Goal: Task Accomplishment & Management: Complete application form

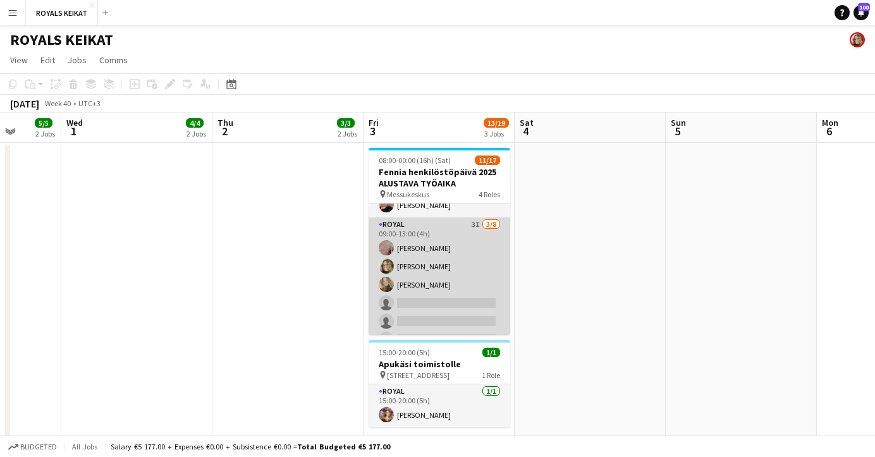
scroll to position [31, 0]
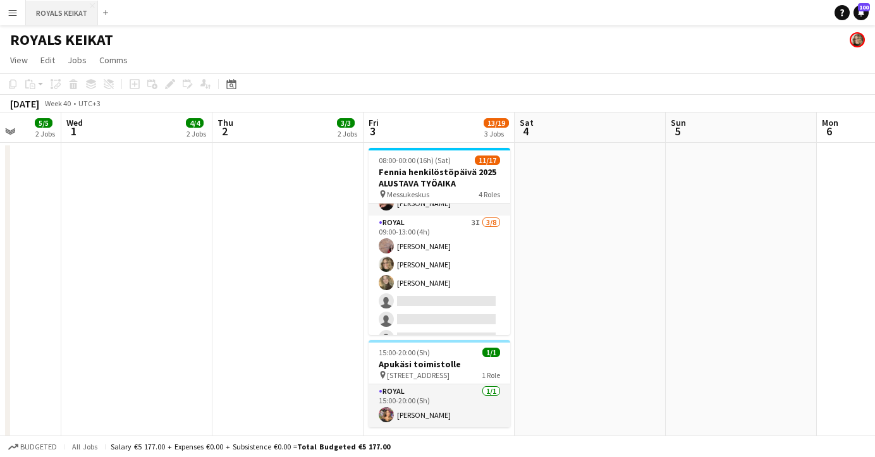
click at [49, 14] on button "ROYALS KEIKAT Close" at bounding box center [62, 13] width 72 height 25
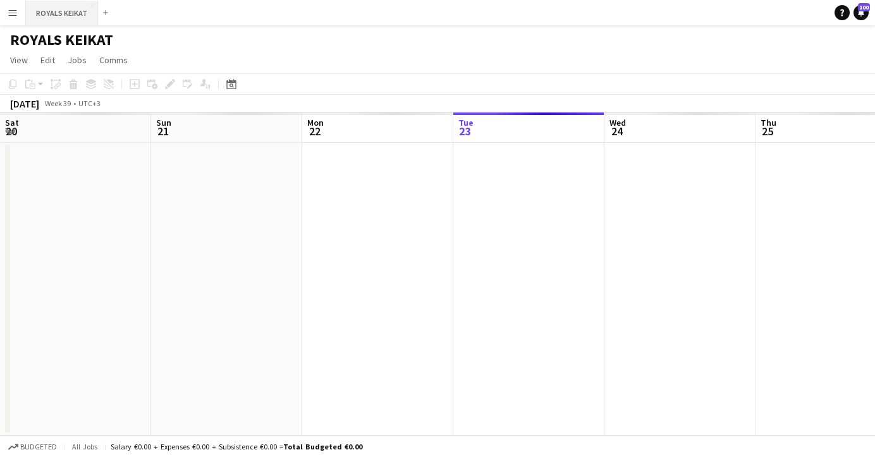
scroll to position [0, 302]
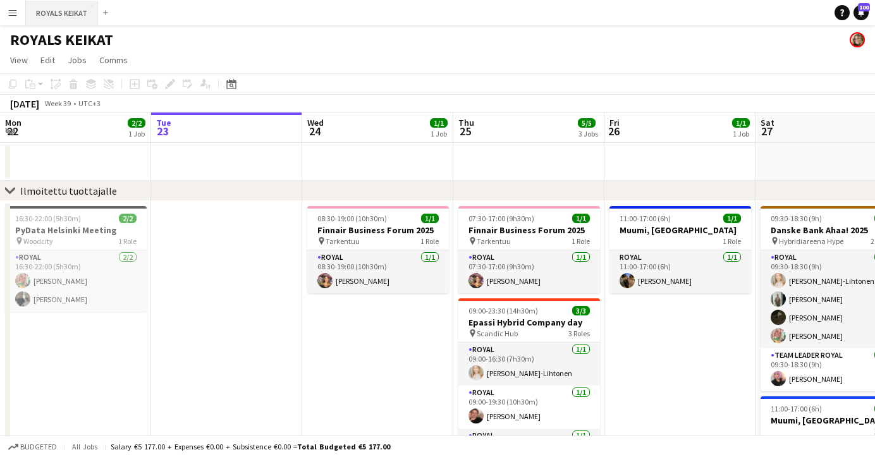
click at [50, 11] on button "ROYALS KEIKAT Close" at bounding box center [62, 13] width 72 height 25
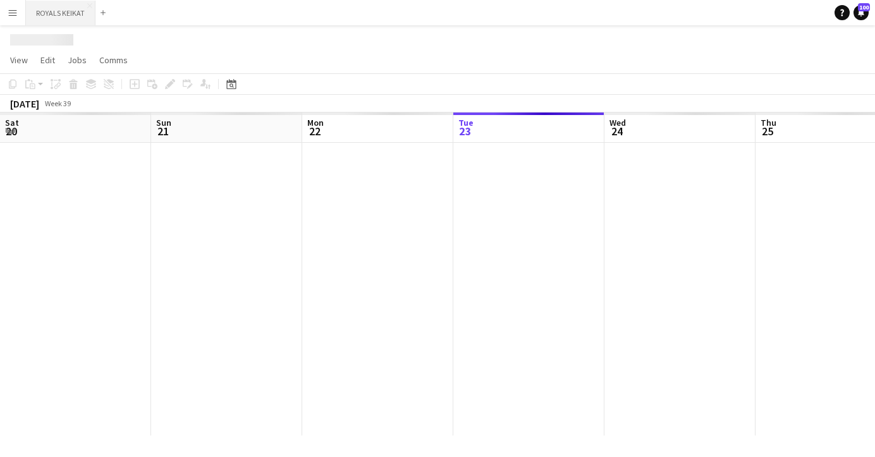
scroll to position [0, 302]
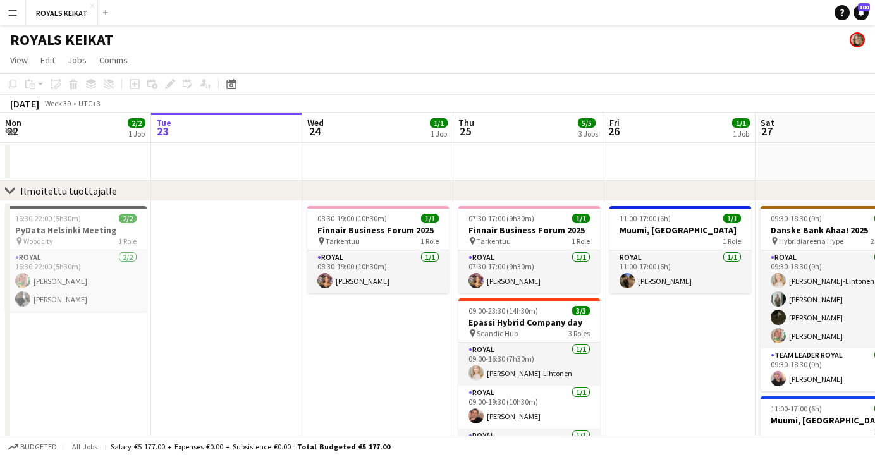
click at [13, 13] on app-icon "Menu" at bounding box center [13, 13] width 10 height 10
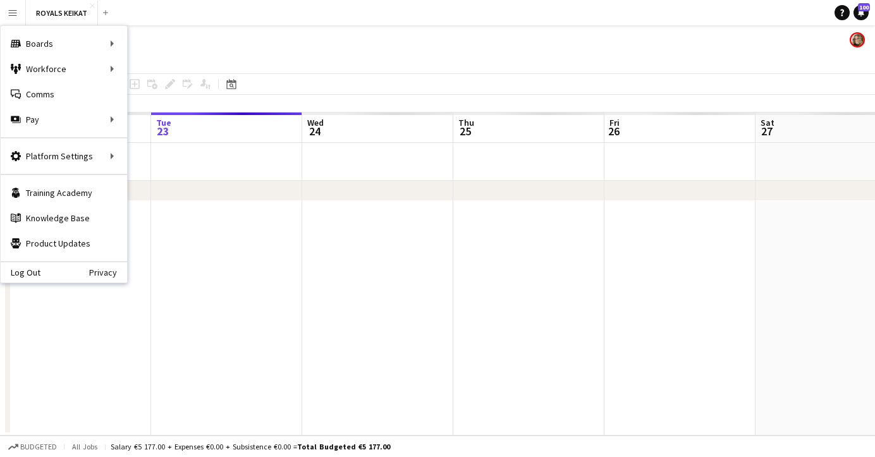
click at [159, 139] on div "Tue 23" at bounding box center [163, 129] width 15 height 25
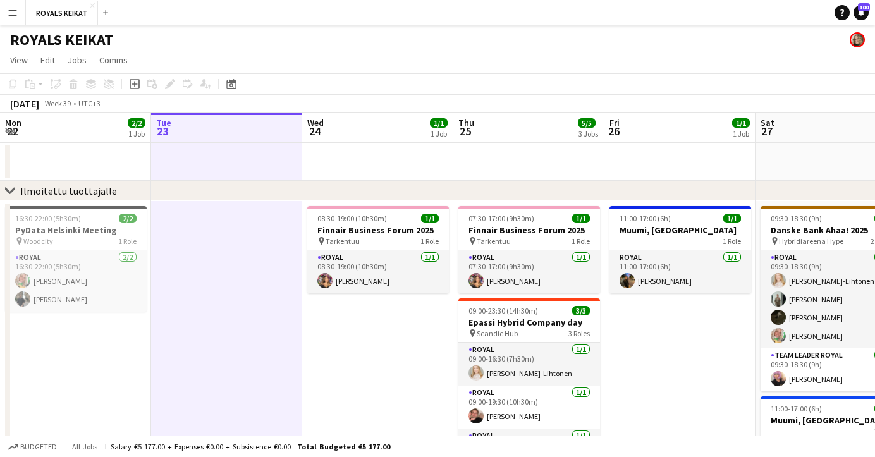
click at [13, 15] on app-icon "Menu" at bounding box center [13, 13] width 10 height 10
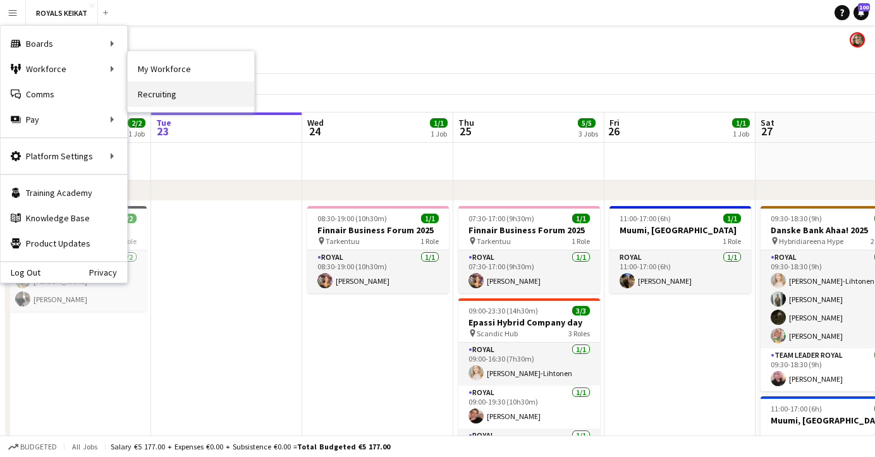
click at [159, 97] on link "Recruiting" at bounding box center [191, 94] width 126 height 25
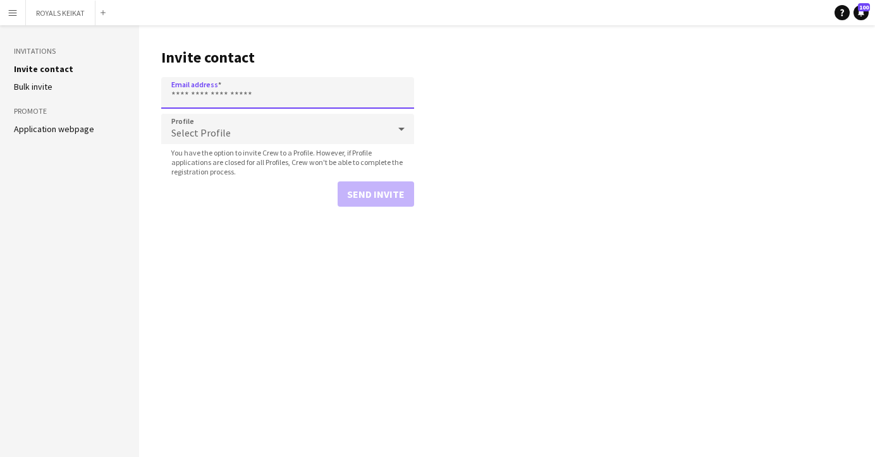
click at [242, 90] on input "Email address" at bounding box center [287, 93] width 253 height 32
type input "**********"
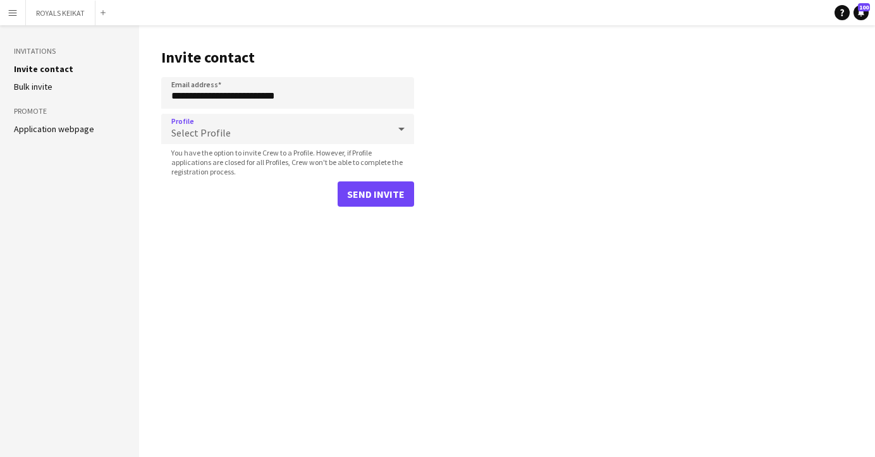
click at [400, 127] on icon at bounding box center [401, 128] width 15 height 25
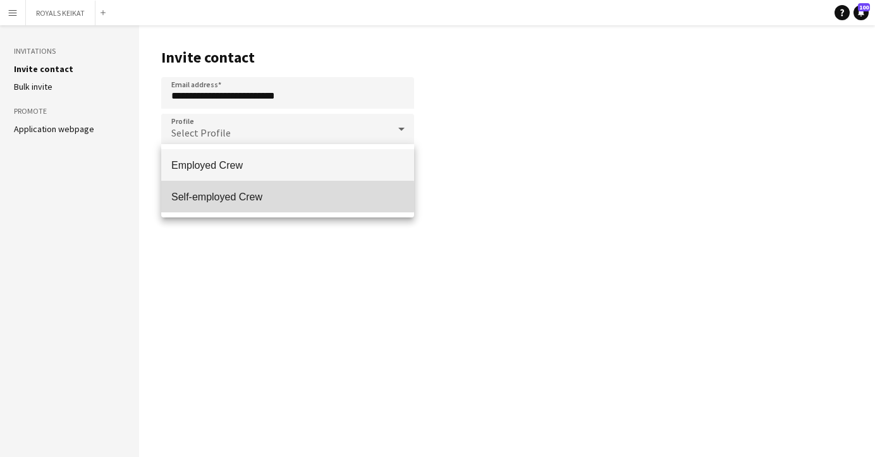
click at [261, 197] on span "Self-employed Crew" at bounding box center [287, 197] width 233 height 12
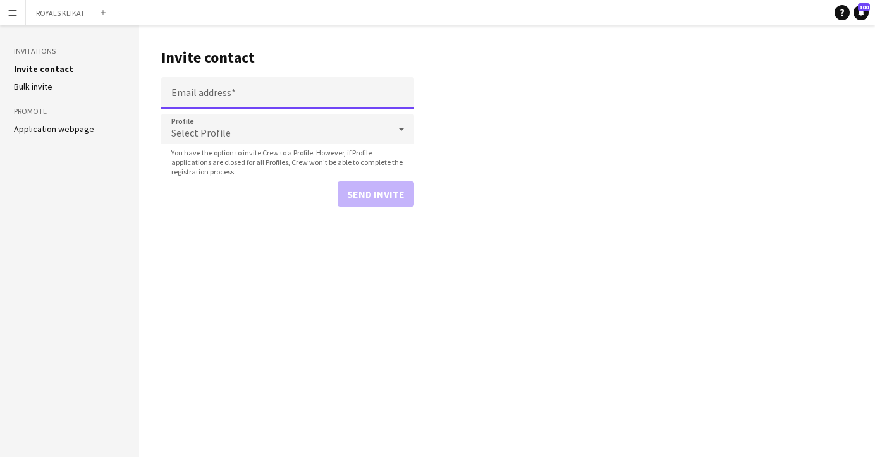
click at [248, 94] on input "Email address" at bounding box center [287, 93] width 253 height 32
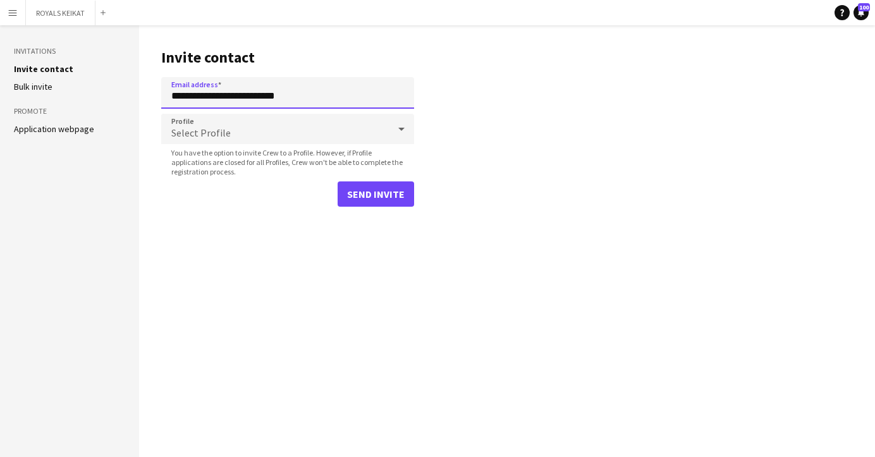
type input "**********"
click at [403, 129] on icon at bounding box center [401, 129] width 6 height 3
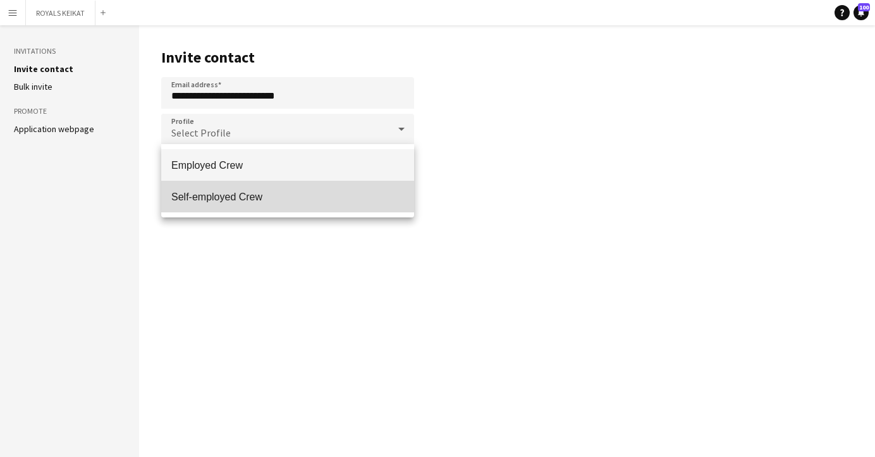
click at [265, 199] on span "Self-employed Crew" at bounding box center [287, 197] width 233 height 12
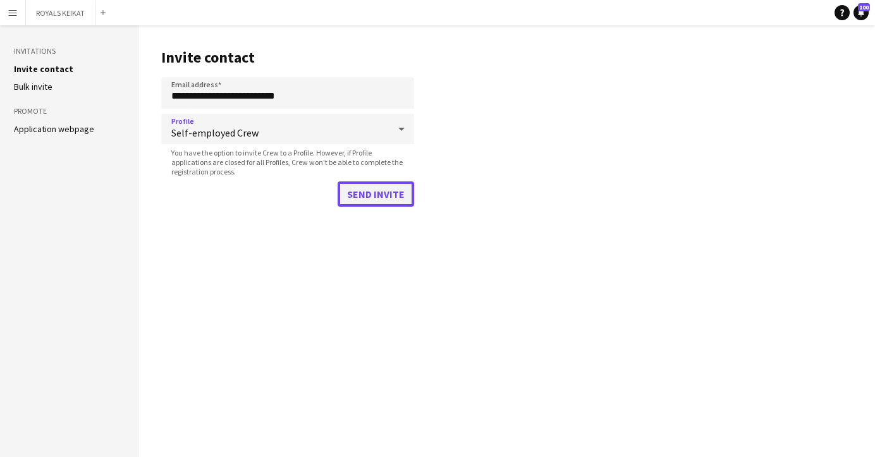
click at [377, 193] on button "Send invite" at bounding box center [376, 193] width 77 height 25
